Goal: Task Accomplishment & Management: Manage account settings

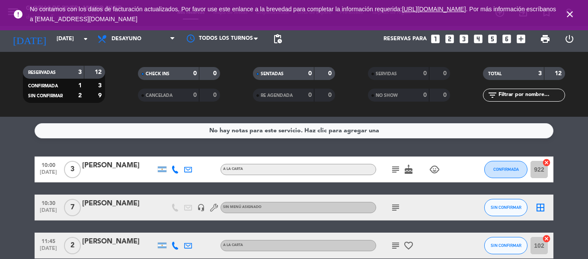
scroll to position [43, 0]
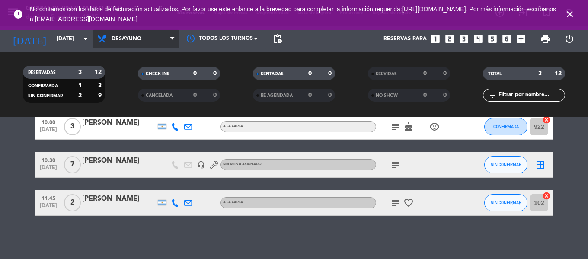
click at [158, 35] on span "Desayuno" at bounding box center [136, 38] width 87 height 19
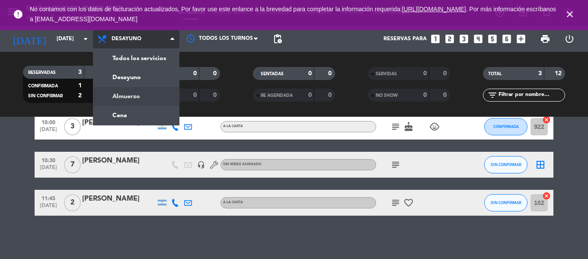
click at [142, 96] on div "menu Glorias de River - [GEOGRAPHIC_DATA][DATE] 5. octubre - 10:35 Mis reservas…" at bounding box center [294, 58] width 588 height 117
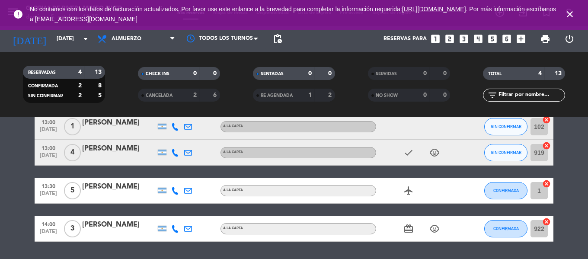
click at [572, 15] on icon "close" at bounding box center [570, 14] width 10 height 10
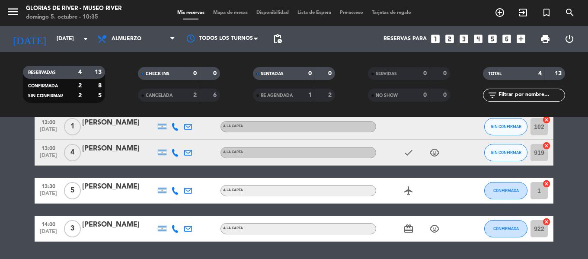
scroll to position [0, 0]
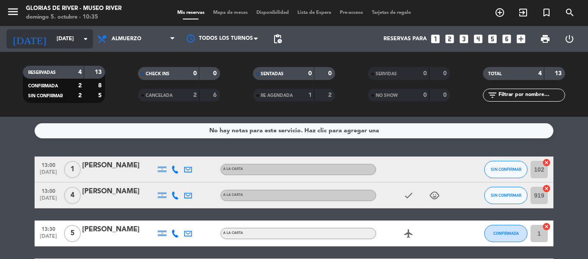
click at [86, 45] on input "[DATE]" at bounding box center [88, 39] width 73 height 15
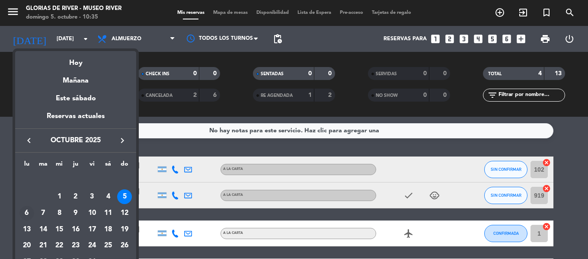
click at [26, 213] on div "6" at bounding box center [26, 213] width 15 height 15
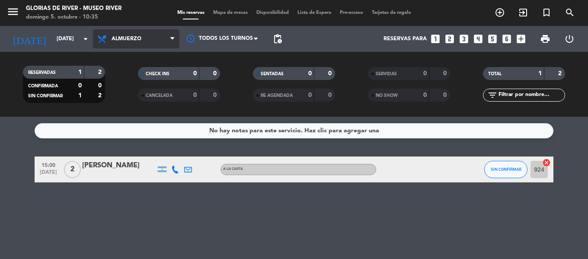
click at [147, 39] on span "Almuerzo" at bounding box center [136, 38] width 87 height 19
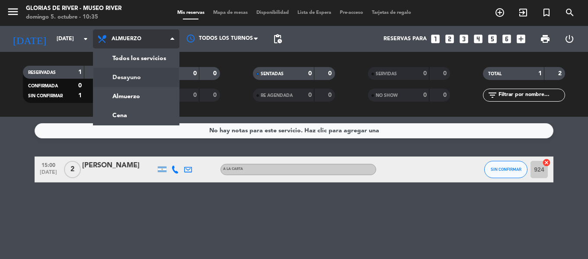
click at [146, 78] on div "menu Glorias de River - [GEOGRAPHIC_DATA][DATE] 5. octubre - 10:35 Mis reservas…" at bounding box center [294, 58] width 588 height 117
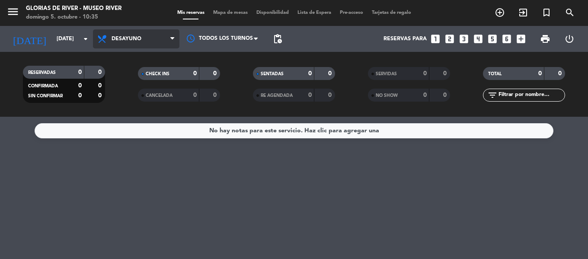
click at [136, 46] on span "Desayuno" at bounding box center [136, 38] width 87 height 19
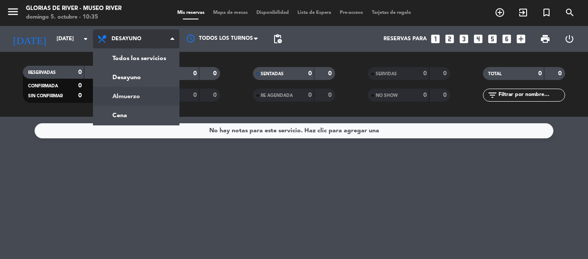
click at [137, 96] on div "menu Glorias de River - [GEOGRAPHIC_DATA][DATE] 5. octubre - 10:35 Mis reservas…" at bounding box center [294, 58] width 588 height 117
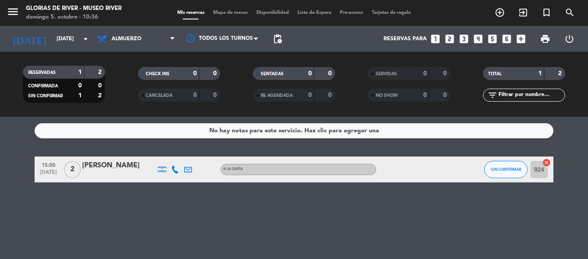
click at [138, 46] on span "Almuerzo" at bounding box center [136, 38] width 87 height 19
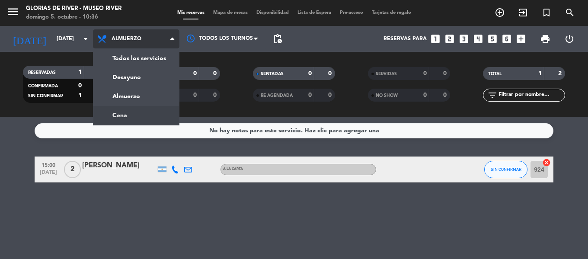
click at [126, 117] on ng-component "menu Glorias de River - [GEOGRAPHIC_DATA][DATE] 5. octubre - 10:36 Mis reservas…" at bounding box center [294, 129] width 588 height 259
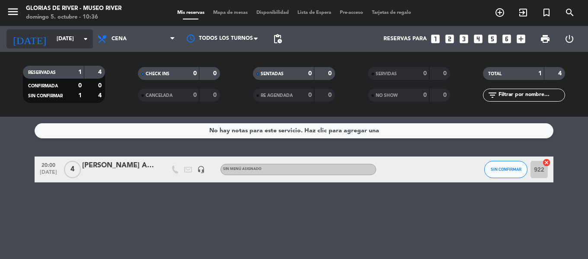
click at [76, 41] on input "[DATE]" at bounding box center [88, 39] width 73 height 15
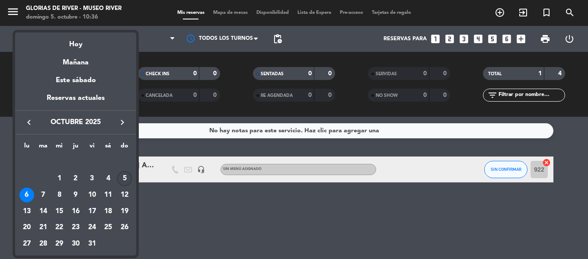
click at [122, 177] on div "5" at bounding box center [124, 178] width 15 height 15
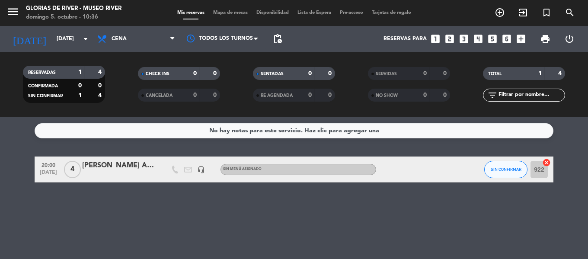
type input "[DATE]"
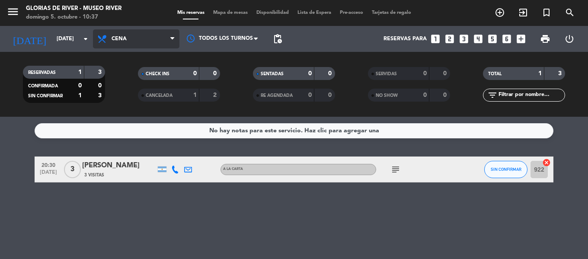
click at [126, 41] on span "Cena" at bounding box center [119, 39] width 15 height 6
click at [134, 101] on div "menu Glorias de River - [GEOGRAPHIC_DATA][DATE] 5. octubre - 10:37 Mis reservas…" at bounding box center [294, 58] width 588 height 117
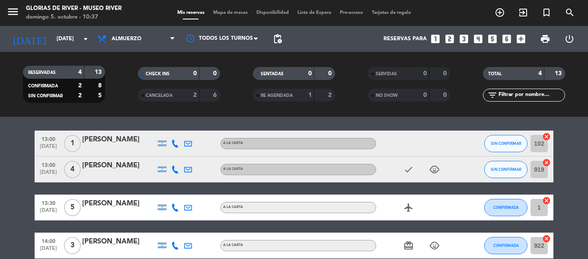
scroll to position [26, 0]
